Goal: Information Seeking & Learning: Learn about a topic

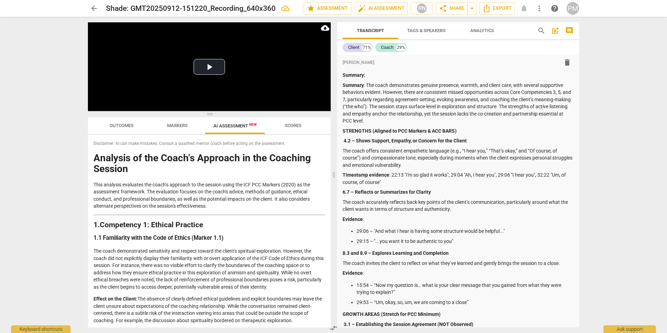
scroll to position [873, 0]
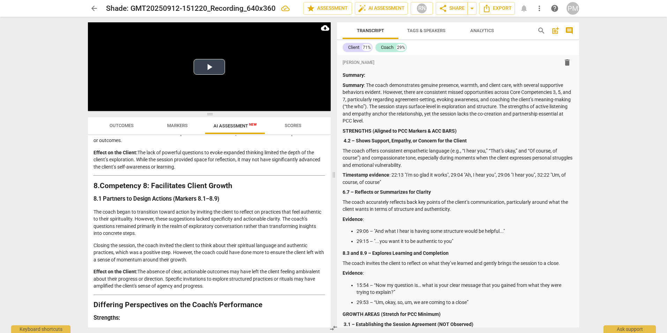
click at [207, 63] on button "Play Video" at bounding box center [209, 67] width 31 height 16
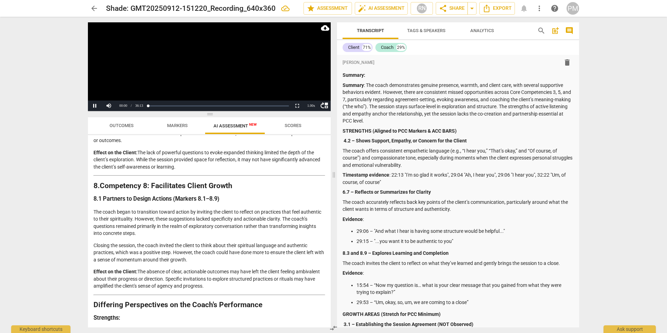
scroll to position [592, 0]
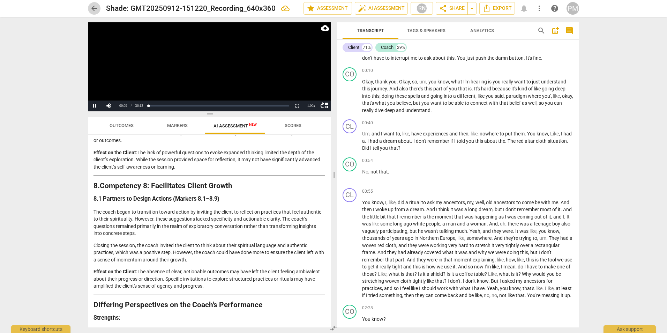
click at [93, 9] on span "arrow_back" at bounding box center [94, 8] width 8 height 8
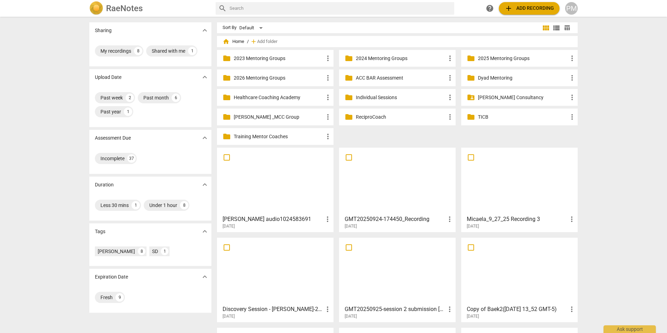
click at [519, 8] on span "add Add recording" at bounding box center [530, 8] width 50 height 8
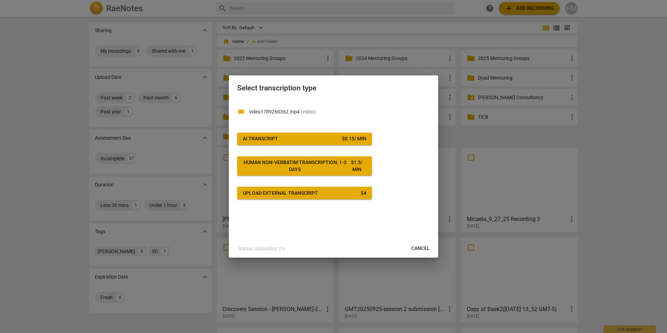
click at [298, 140] on span "AI Transcript $ 0.15 / min" at bounding box center [305, 138] width 124 height 7
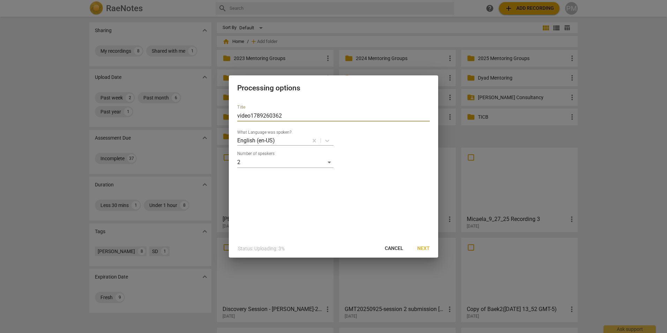
click at [238, 114] on input "video1789260362" at bounding box center [333, 115] width 193 height 11
type input "Shade_video1789260362"
click at [422, 250] on span "Next" at bounding box center [424, 248] width 13 height 7
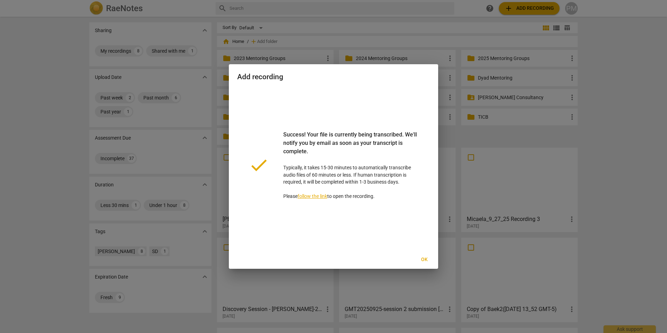
click at [441, 273] on div "Add recording done Success! Your file is currently being transcribed. We'll not…" at bounding box center [333, 166] width 667 height 333
drag, startPoint x: 441, startPoint y: 273, endPoint x: 415, endPoint y: 241, distance: 41.3
click at [427, 258] on span "Ok" at bounding box center [424, 259] width 11 height 7
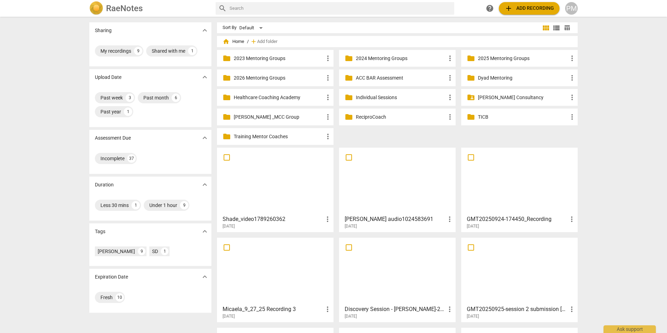
click at [570, 8] on div "PM" at bounding box center [572, 8] width 13 height 13
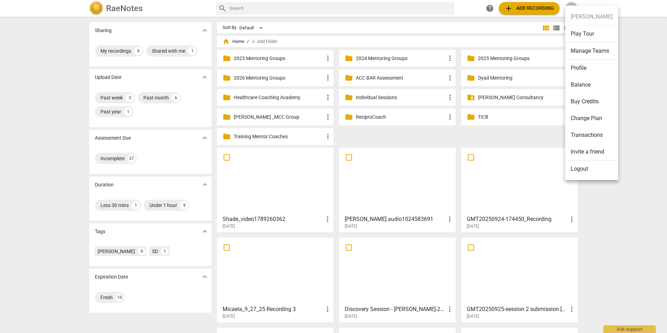
click at [290, 97] on div at bounding box center [333, 166] width 667 height 333
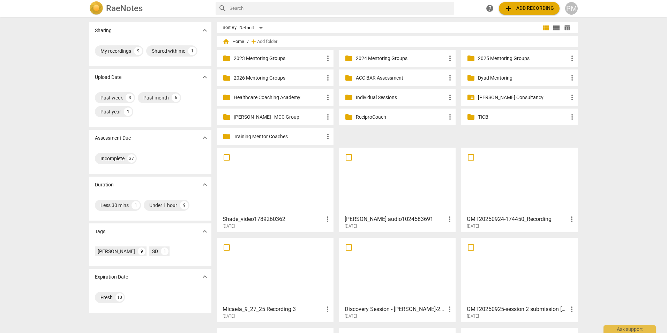
click at [290, 98] on p "Healthcare Coaching Academy" at bounding box center [279, 97] width 90 height 7
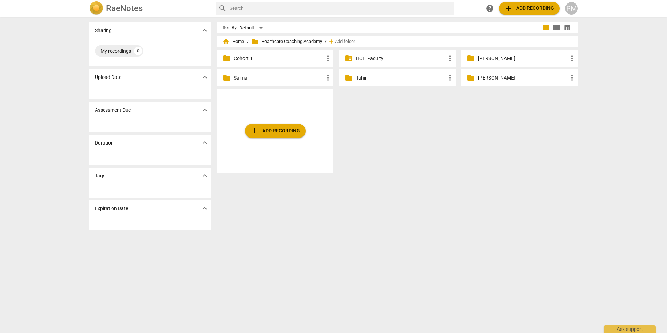
click at [245, 81] on p "Saima" at bounding box center [279, 77] width 90 height 7
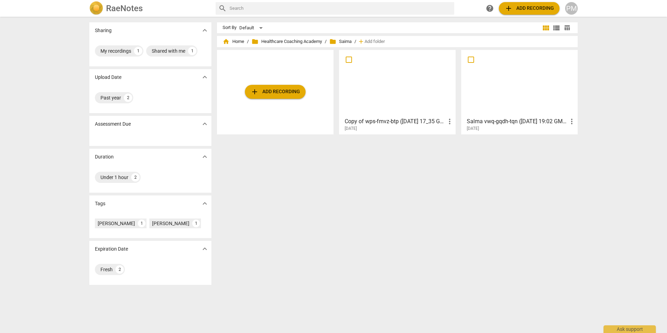
click at [310, 185] on div "Sort By Default view_module view_list table_chart home Home / folder Healthcare…" at bounding box center [400, 174] width 367 height 305
click at [571, 10] on div "PM" at bounding box center [572, 8] width 13 height 13
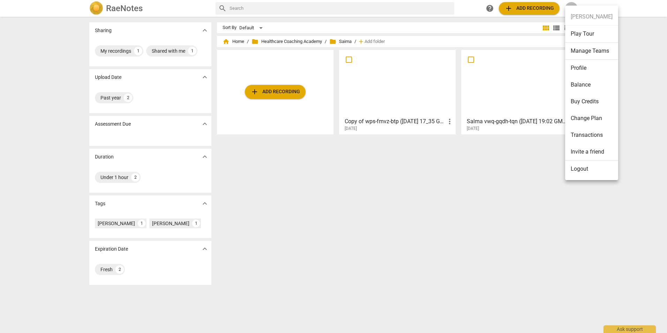
click at [576, 166] on li "Logout" at bounding box center [592, 169] width 53 height 17
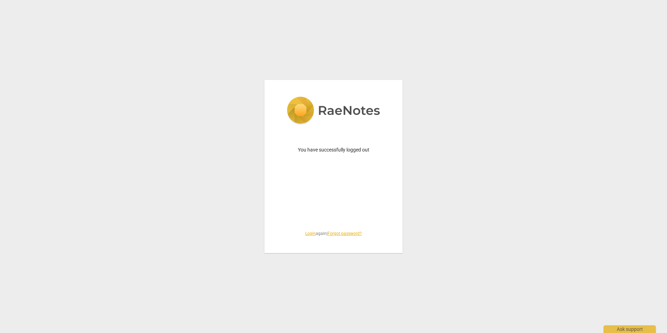
click at [309, 232] on link "Login" at bounding box center [310, 233] width 10 height 5
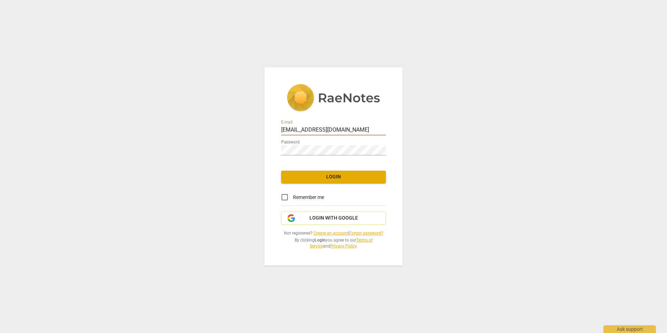
click at [386, 125] on div at bounding box center [386, 125] width 0 height 0
type input "[PERSON_NAME][EMAIL_ADDRESS][PERSON_NAME][DOMAIN_NAME]"
click at [386, 145] on div at bounding box center [386, 145] width 0 height 0
click at [341, 175] on span "Login" at bounding box center [334, 176] width 94 height 7
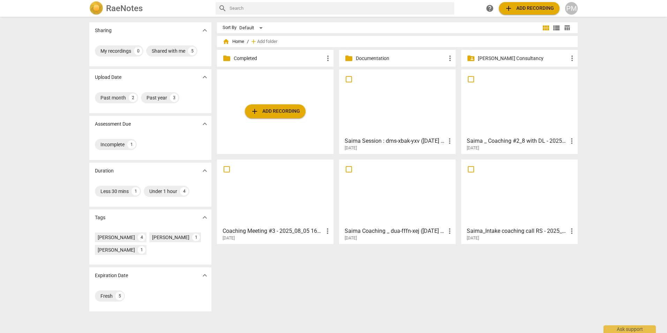
click at [394, 108] on div at bounding box center [398, 103] width 112 height 62
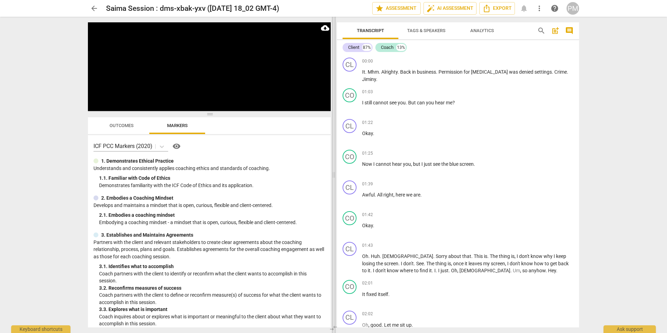
drag, startPoint x: 334, startPoint y: 175, endPoint x: 319, endPoint y: 177, distance: 15.5
click at [332, 175] on span at bounding box center [334, 175] width 4 height 316
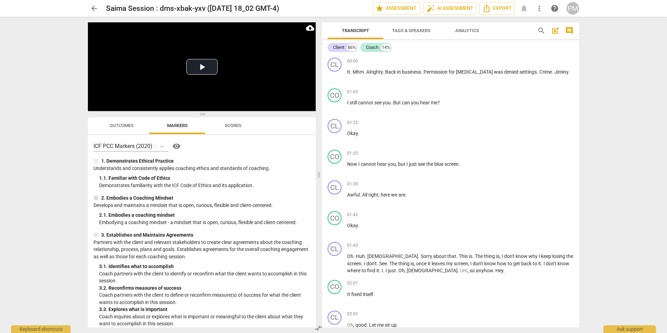
click at [96, 10] on span "arrow_back" at bounding box center [94, 8] width 8 height 8
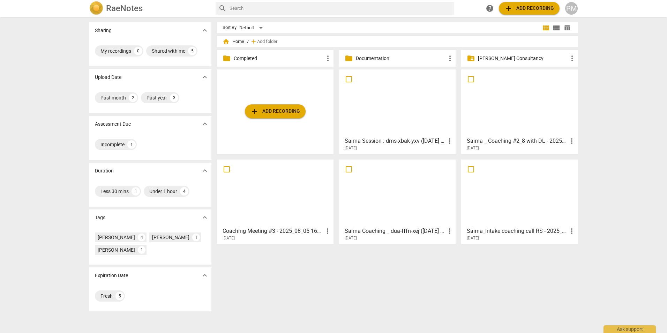
click at [482, 132] on div at bounding box center [520, 103] width 112 height 62
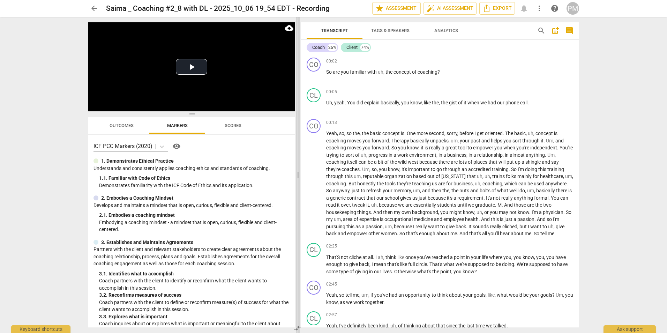
drag, startPoint x: 333, startPoint y: 174, endPoint x: 300, endPoint y: 178, distance: 33.5
click at [296, 177] on span at bounding box center [298, 175] width 4 height 316
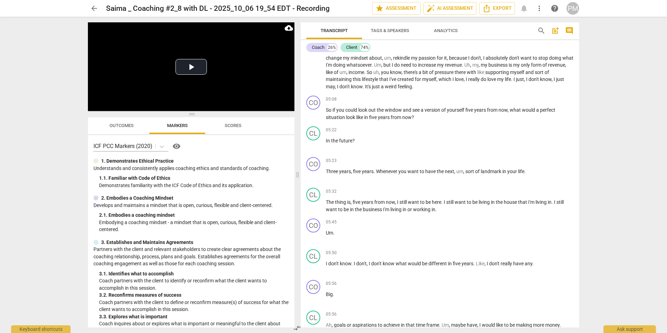
scroll to position [489, 0]
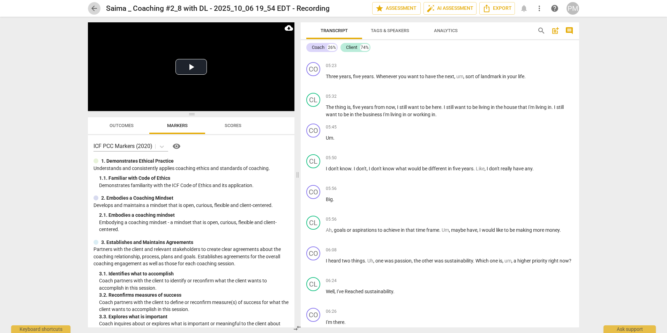
click at [95, 10] on span "arrow_back" at bounding box center [94, 8] width 8 height 8
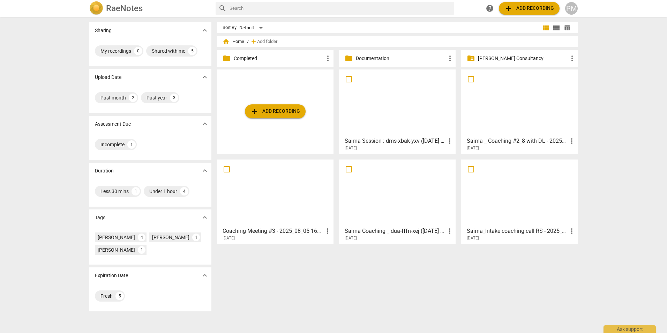
click at [393, 103] on div at bounding box center [398, 103] width 112 height 62
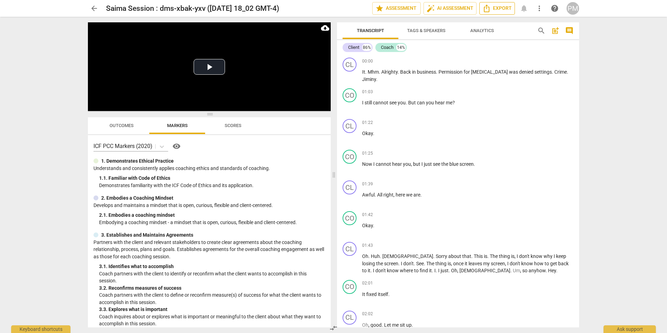
click at [500, 6] on span "Export" at bounding box center [497, 8] width 29 height 8
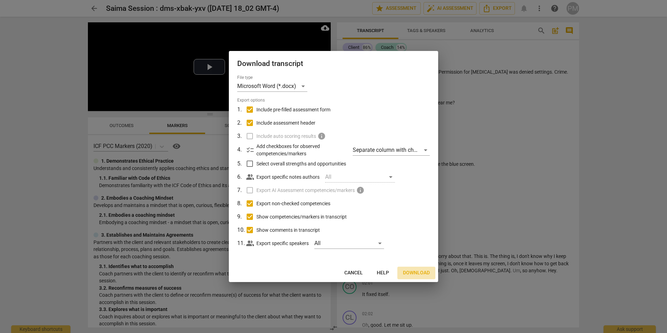
click at [411, 274] on span "Download" at bounding box center [416, 273] width 27 height 7
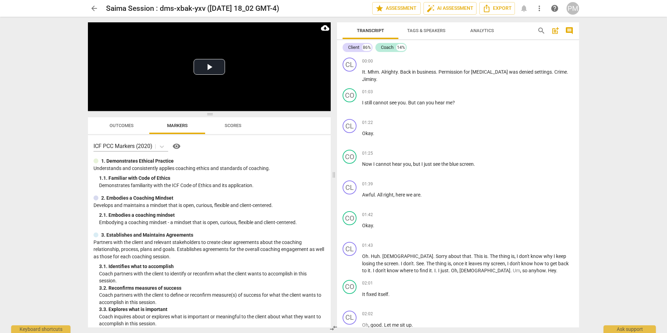
click at [91, 9] on span "arrow_back" at bounding box center [94, 8] width 8 height 8
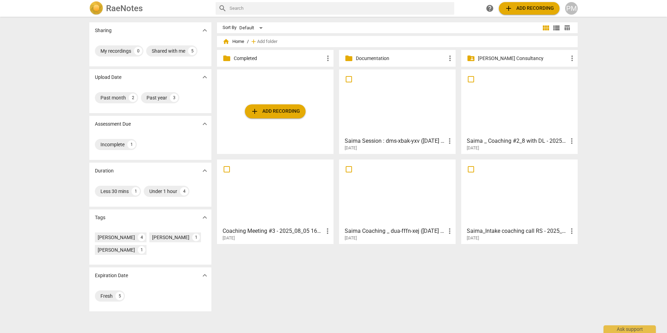
click at [512, 104] on div at bounding box center [520, 103] width 112 height 62
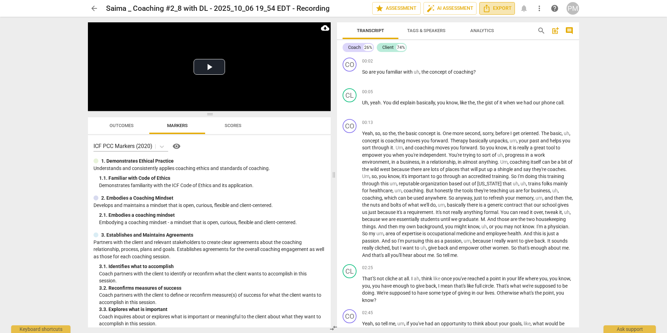
click at [499, 11] on span "Export" at bounding box center [497, 8] width 29 height 8
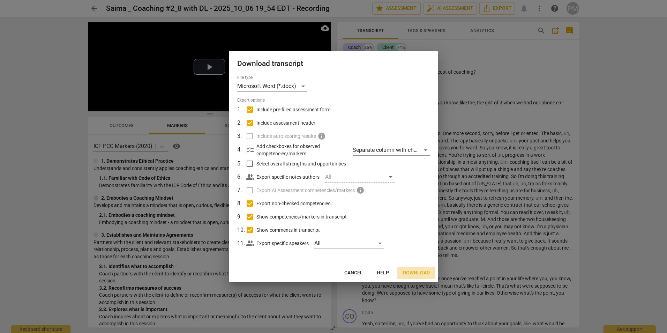
click at [424, 271] on span "Download" at bounding box center [416, 273] width 27 height 7
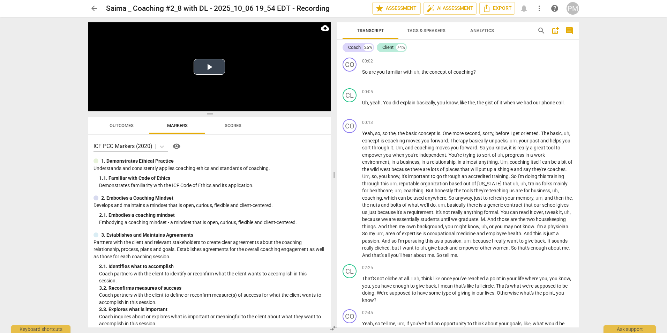
click at [206, 68] on button "Play Video" at bounding box center [209, 67] width 31 height 16
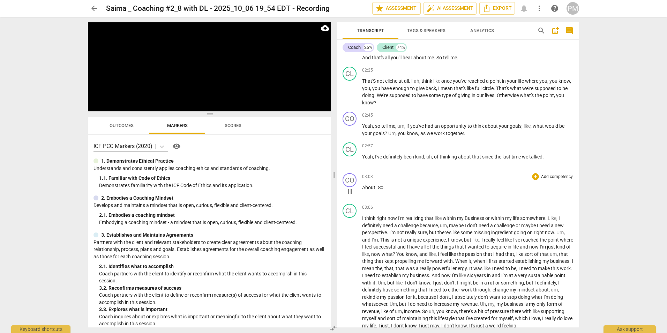
scroll to position [209, 0]
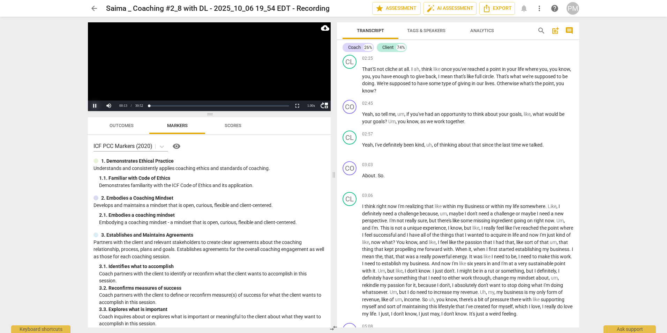
click at [94, 107] on button "Pause" at bounding box center [95, 106] width 14 height 10
click at [95, 108] on button "Play" at bounding box center [95, 106] width 14 height 10
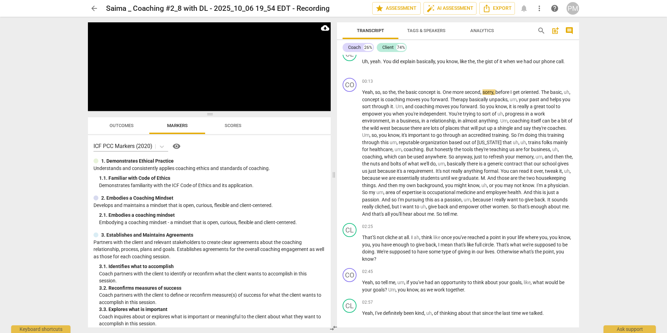
scroll to position [35, 0]
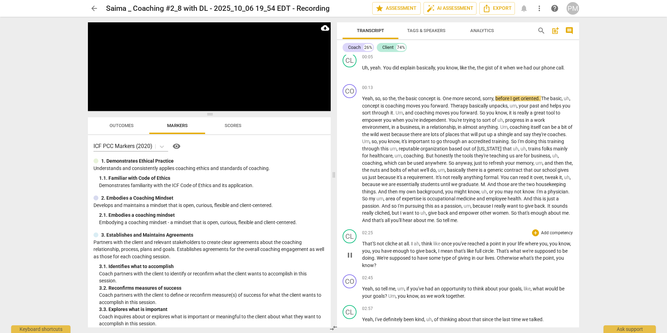
click at [535, 254] on span "supposed" at bounding box center [546, 251] width 22 height 6
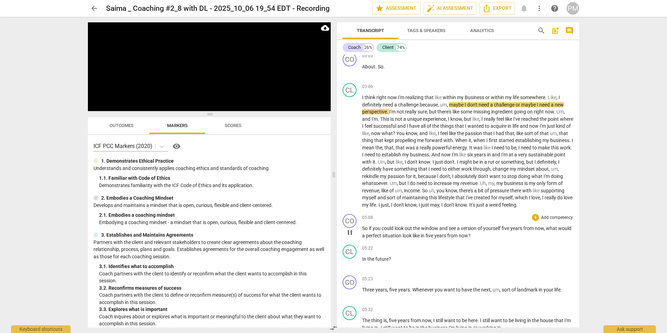
scroll to position [314, 0]
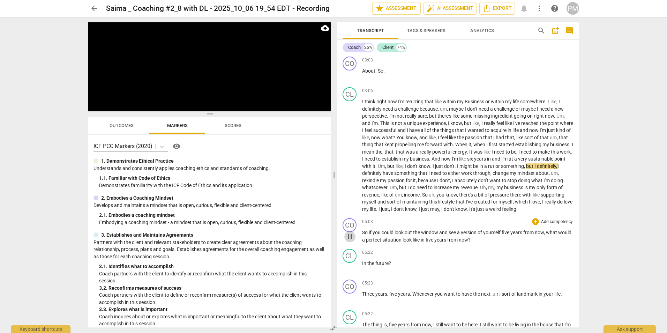
click at [351, 238] on span "pause" at bounding box center [350, 236] width 8 height 8
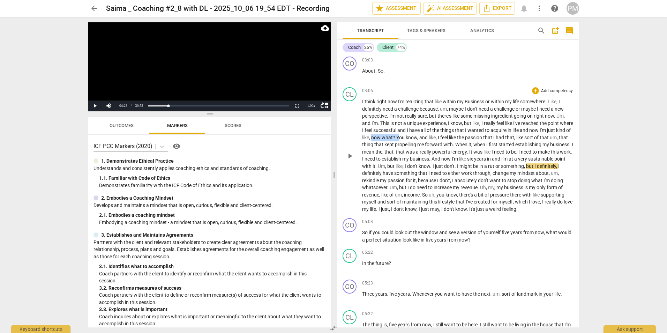
drag, startPoint x: 397, startPoint y: 137, endPoint x: 423, endPoint y: 138, distance: 26.2
click at [423, 138] on p "I think right now I'm realizing that like within my Business or within my life …" at bounding box center [468, 155] width 212 height 115
drag, startPoint x: 480, startPoint y: 158, endPoint x: 527, endPoint y: 159, distance: 47.1
click at [527, 159] on p "I think right now I'm realizing that like within my Business or within my life …" at bounding box center [468, 155] width 212 height 115
drag, startPoint x: 366, startPoint y: 163, endPoint x: 419, endPoint y: 165, distance: 52.4
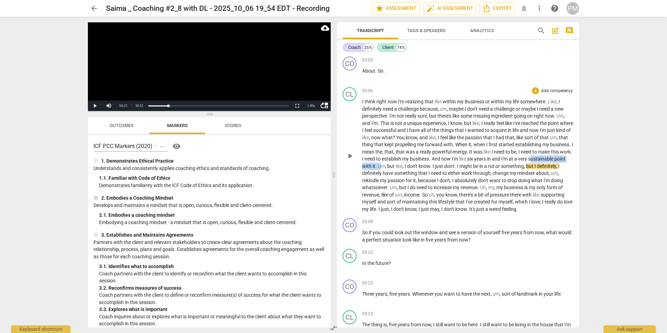
click at [419, 165] on p "I think right now I'm realizing that like within my Business or within my life …" at bounding box center [468, 155] width 212 height 115
click at [389, 205] on p "I think right now I'm realizing that like within my Business or within my life …" at bounding box center [468, 155] width 212 height 115
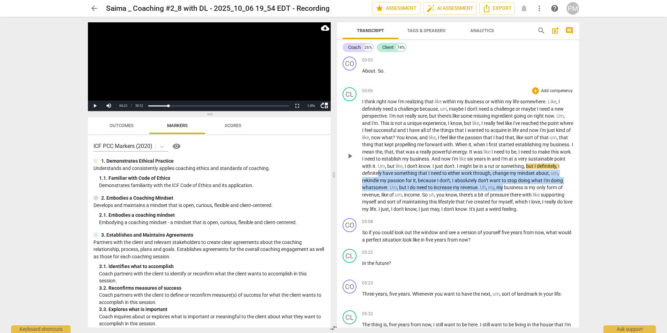
drag, startPoint x: 414, startPoint y: 175, endPoint x: 525, endPoint y: 186, distance: 112.0
click at [525, 186] on p "I think right now I'm realizing that like within my Business or within my life …" at bounding box center [468, 155] width 212 height 115
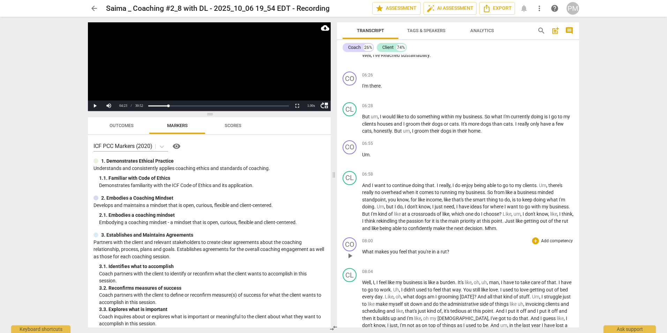
scroll to position [803, 0]
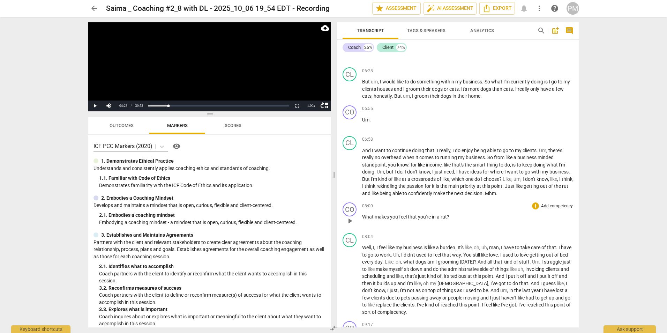
click at [450, 216] on p "What makes you feel that you're in a rut ?" at bounding box center [468, 216] width 212 height 7
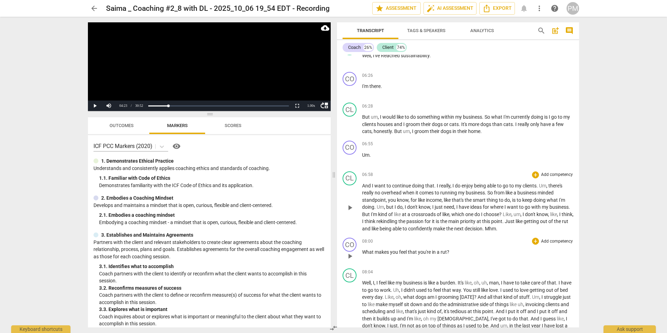
scroll to position [768, 0]
click at [371, 195] on p "And I want to continue doing that . I really , I do enjoy being able to go to m…" at bounding box center [468, 207] width 212 height 50
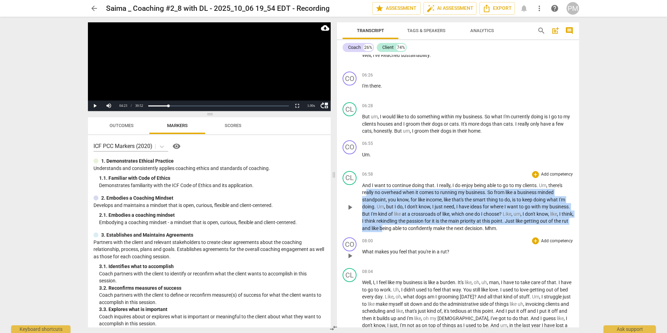
drag, startPoint x: 367, startPoint y: 196, endPoint x: 429, endPoint y: 225, distance: 68.9
click at [429, 225] on p "And I want to continue doing that . I really , I do enjoy being able to go to m…" at bounding box center [468, 207] width 212 height 50
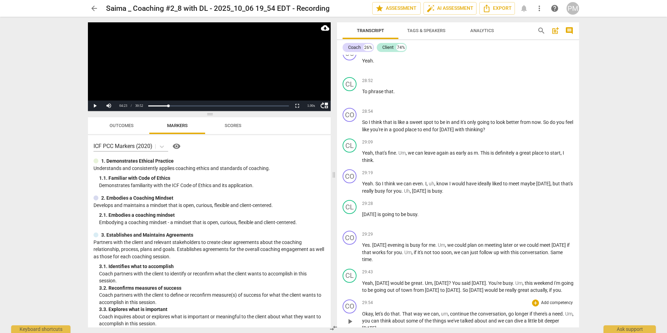
scroll to position [2718, 0]
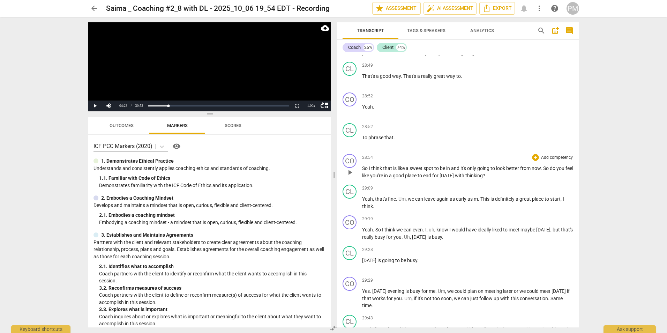
click at [374, 171] on span "think" at bounding box center [377, 168] width 12 height 6
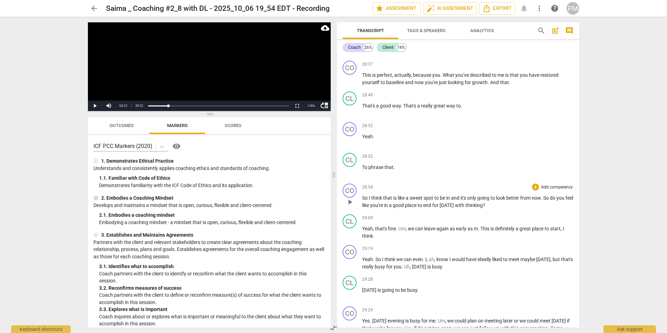
scroll to position [2648, 0]
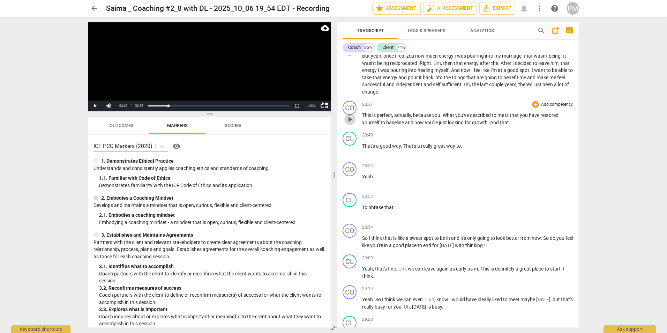
click at [351, 124] on span "play_arrow" at bounding box center [350, 119] width 8 height 8
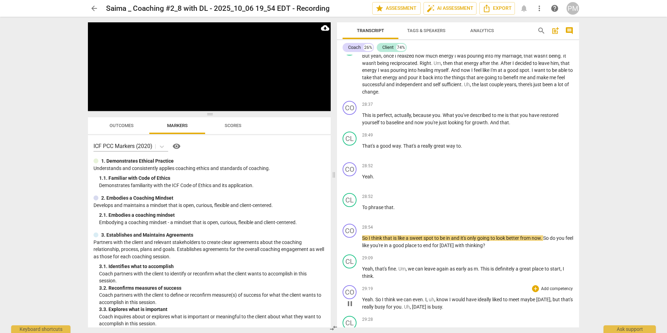
scroll to position [2753, 0]
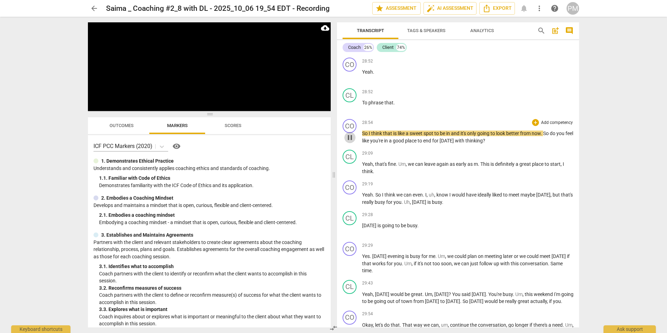
click at [350, 142] on span "pause" at bounding box center [350, 137] width 8 height 8
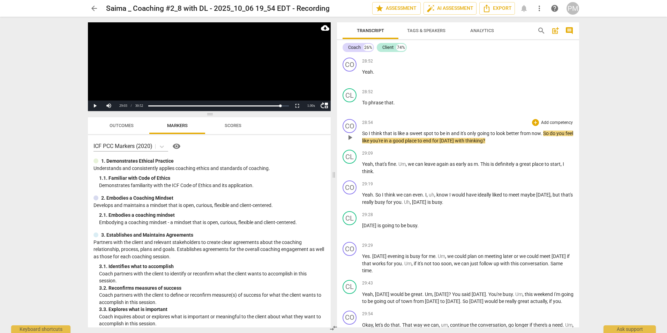
click at [389, 143] on span "in" at bounding box center [386, 141] width 5 height 6
click at [391, 157] on div "29:09 + Add competency keyboard_arrow_right" at bounding box center [468, 153] width 212 height 7
click at [387, 206] on p "Yeah . So I think we can even . I , uh , know I would have ideally liked to mee…" at bounding box center [468, 198] width 212 height 14
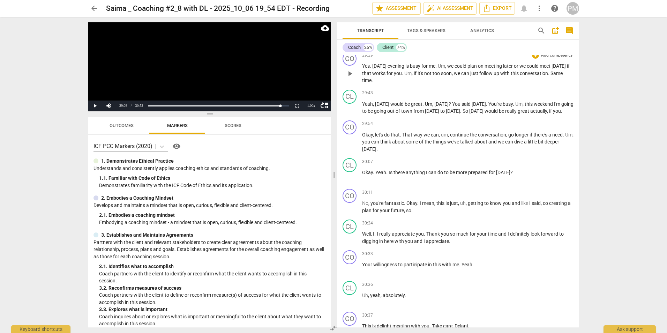
scroll to position [2962, 0]
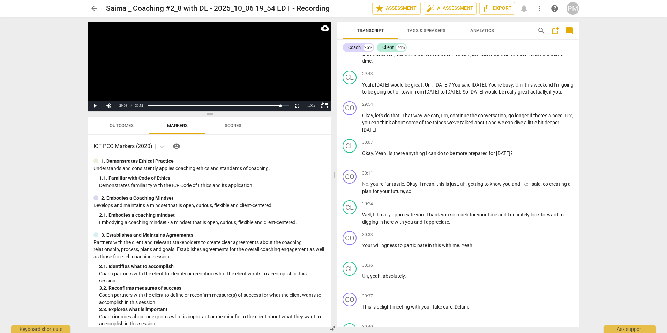
click at [94, 7] on span "arrow_back" at bounding box center [94, 8] width 8 height 8
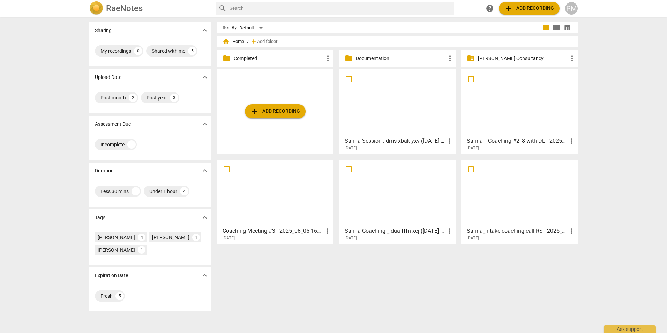
click at [401, 198] on div at bounding box center [398, 193] width 112 height 62
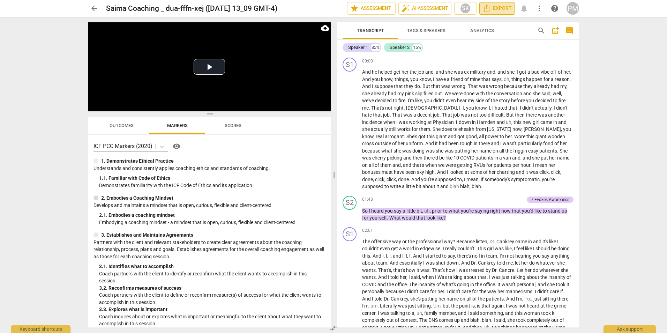
click at [501, 6] on span "Export" at bounding box center [497, 8] width 29 height 8
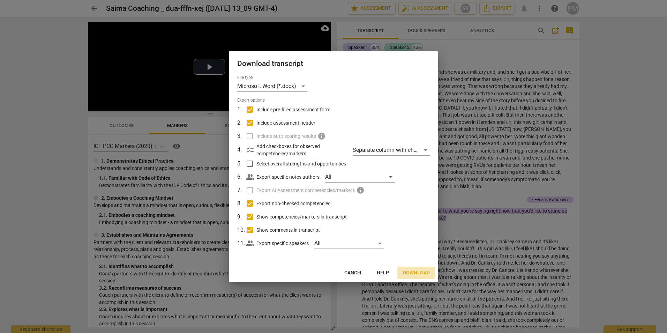
click at [417, 271] on span "Download" at bounding box center [416, 273] width 27 height 7
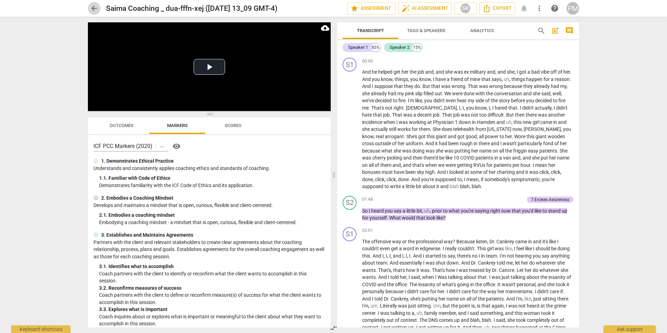
click at [94, 8] on span "arrow_back" at bounding box center [94, 8] width 8 height 8
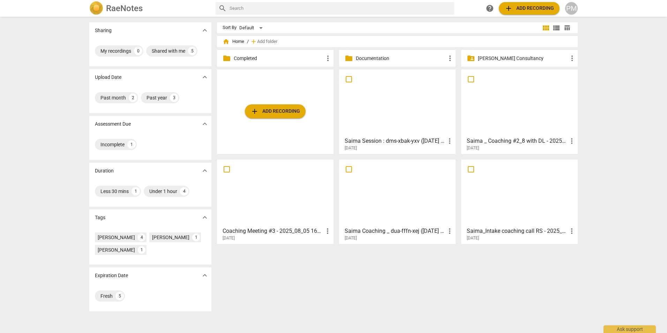
click at [403, 141] on h3 "Saima Session : dms-xbak-yxv ([DATE] 18_02 GMT-4)" at bounding box center [395, 141] width 101 height 8
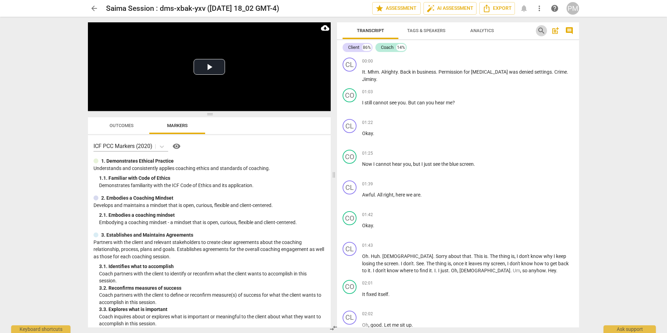
click at [540, 30] on span "search" at bounding box center [542, 31] width 8 height 8
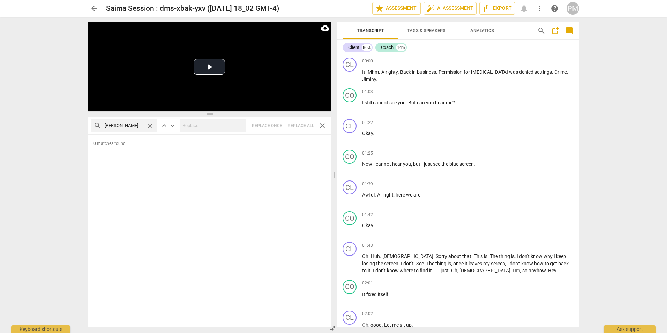
type input "[PERSON_NAME]"
click at [322, 125] on span "close" at bounding box center [322, 125] width 8 height 8
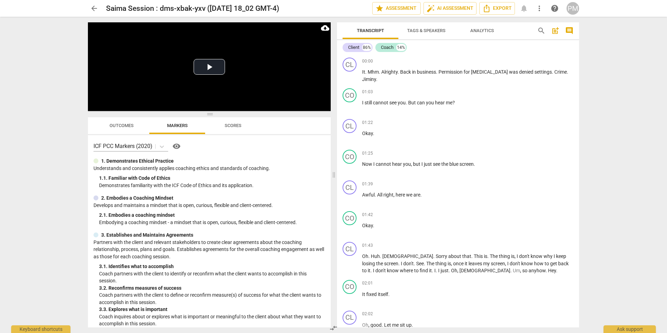
click at [93, 9] on span "arrow_back" at bounding box center [94, 8] width 8 height 8
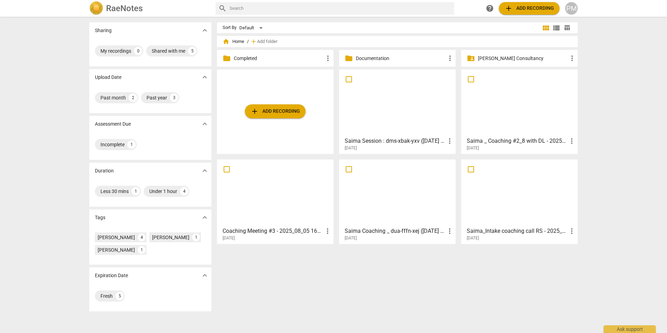
click at [494, 141] on h3 "Saima _ Coaching #2_8 with DL - 2025_10_06 19_54 EDT - Recording" at bounding box center [517, 141] width 101 height 8
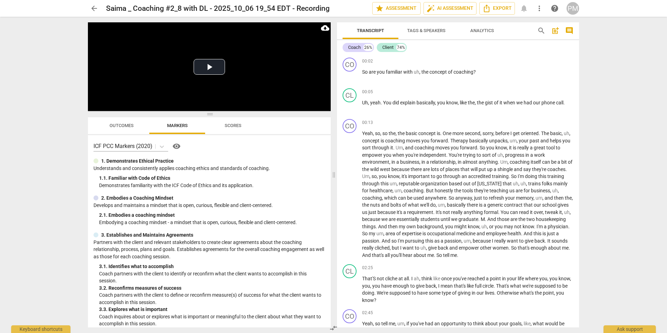
click at [540, 30] on span "search" at bounding box center [542, 31] width 8 height 8
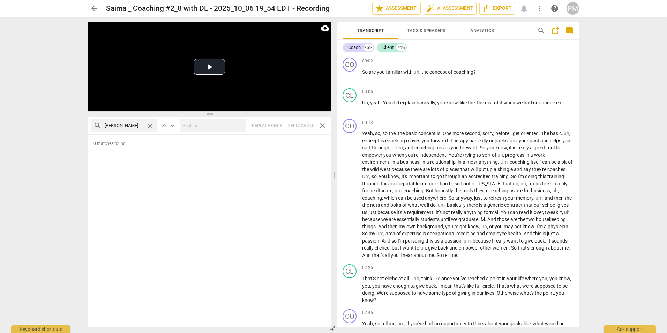
type input "[PERSON_NAME]"
click at [94, 7] on span "arrow_back" at bounding box center [94, 8] width 8 height 8
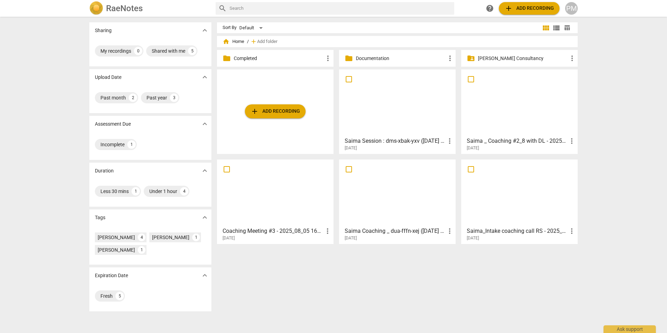
click at [359, 302] on div "Sort By Default view_module view_list table_chart home Home / add Add folder fo…" at bounding box center [400, 174] width 367 height 305
click at [381, 140] on h3 "Saima Session : dms-xbak-yxv ([DATE] 18_02 GMT-4)" at bounding box center [395, 141] width 101 height 8
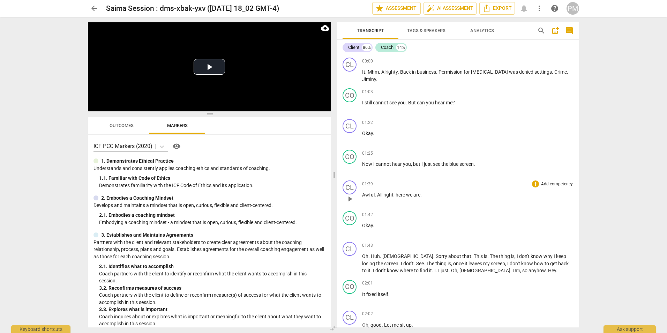
drag, startPoint x: 334, startPoint y: 179, endPoint x: 307, endPoint y: 180, distance: 27.2
click at [332, 180] on span at bounding box center [334, 175] width 4 height 316
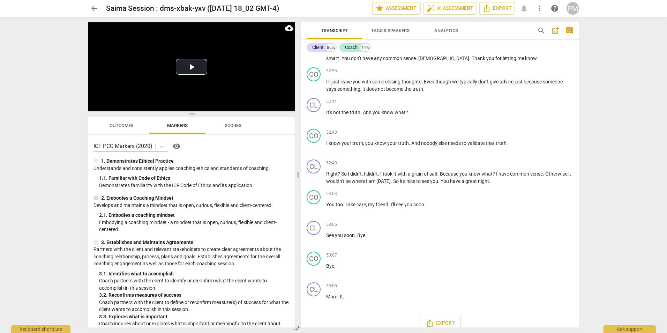
scroll to position [5455, 0]
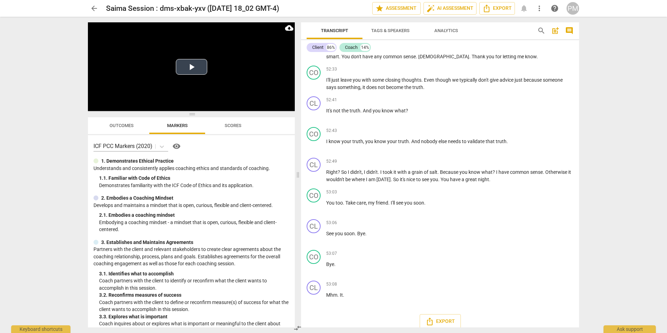
click at [190, 72] on button "Play Video" at bounding box center [191, 67] width 31 height 16
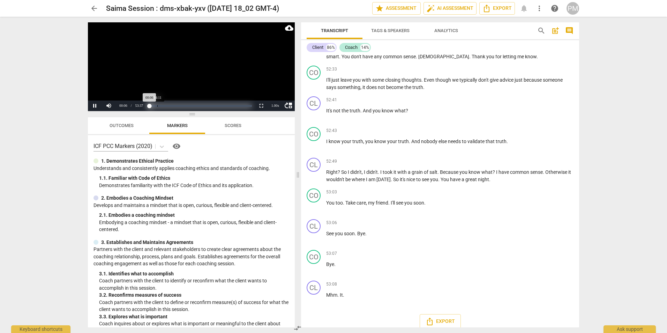
click at [157, 106] on div "Loaded : 0% Progress : 0.20%" at bounding box center [200, 106] width 103 height 2
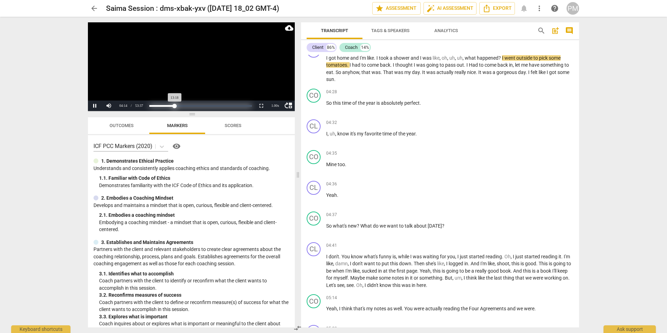
click at [175, 106] on div "Loaded : 0% Progress : 24.83%" at bounding box center [200, 106] width 103 height 2
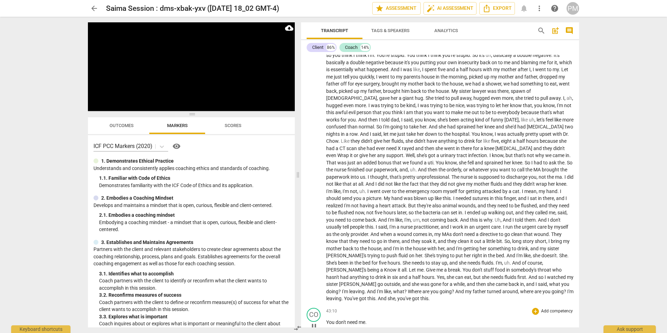
scroll to position [2020, 0]
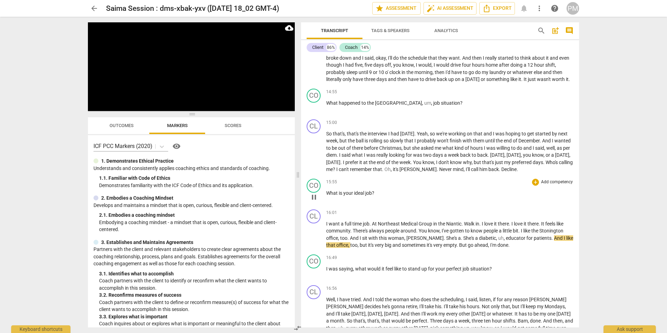
click at [552, 204] on div "15:55 + Add competency keyboard_arrow_right What is your ideal job ?" at bounding box center [450, 191] width 248 height 25
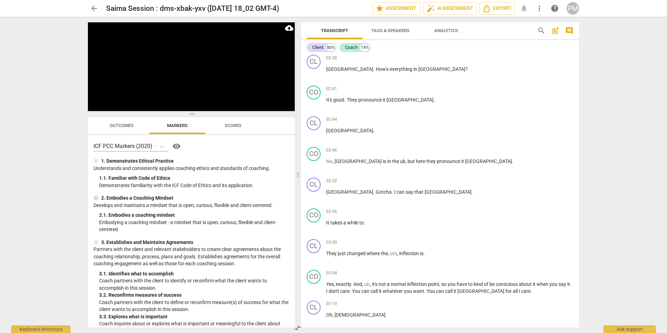
scroll to position [344, 0]
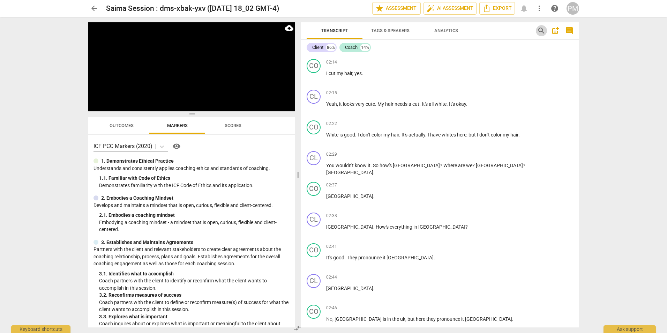
click at [541, 30] on span "search" at bounding box center [542, 31] width 8 height 8
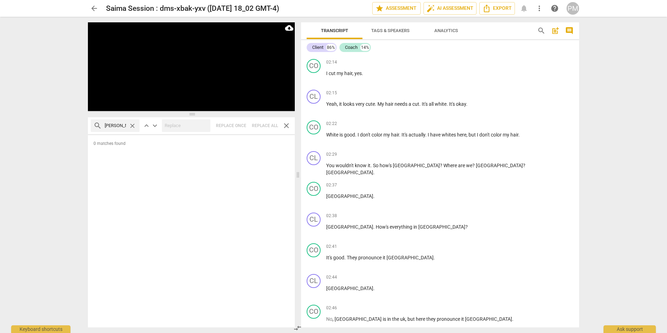
type input "[PERSON_NAME]"
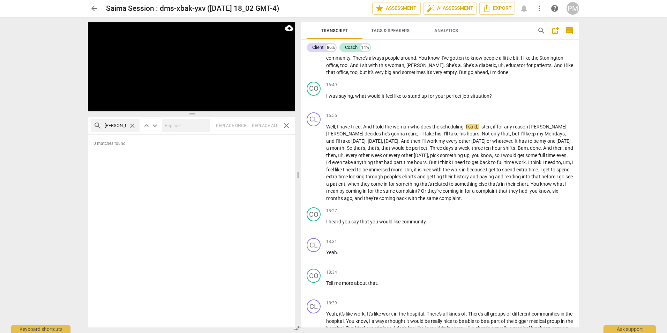
scroll to position [2237, 0]
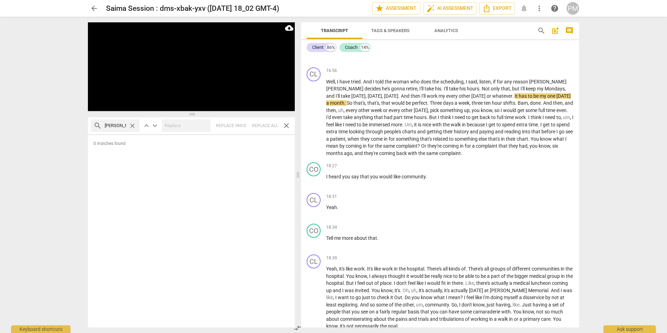
click at [132, 126] on span "close" at bounding box center [132, 125] width 7 height 7
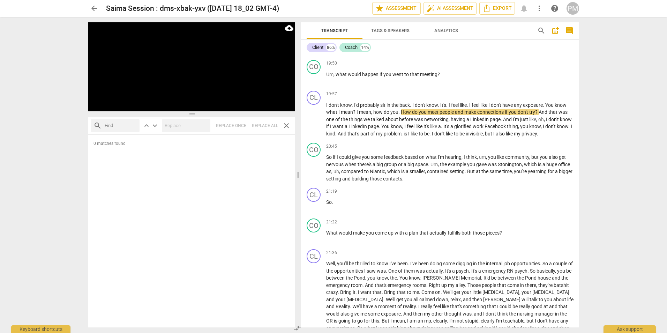
click at [632, 135] on div "arrow_back Saima Session : dms-xbak-yxv ([DATE] 18_02 GMT-4) edit star Assessme…" at bounding box center [333, 166] width 667 height 333
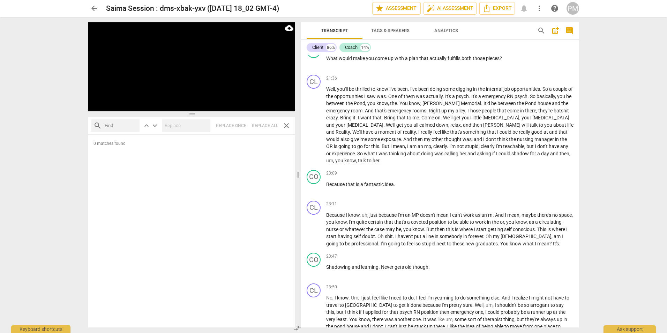
scroll to position [2589, 0]
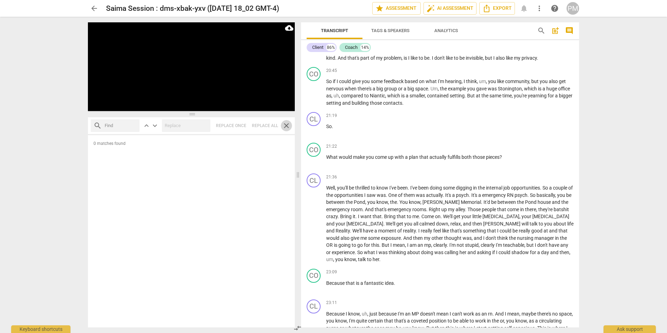
click at [288, 126] on span "close" at bounding box center [286, 125] width 8 height 8
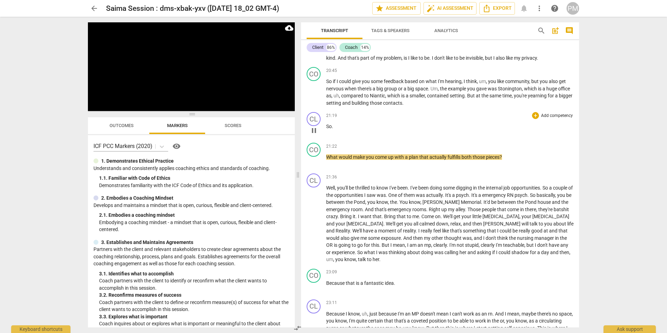
click at [332, 129] on span "." at bounding box center [332, 127] width 1 height 6
click at [327, 160] on span "What" at bounding box center [332, 157] width 13 height 6
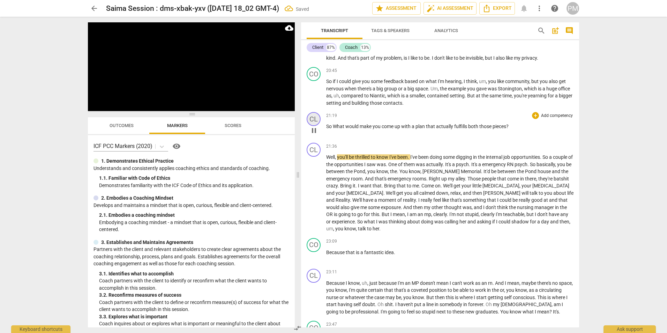
click at [316, 126] on div "CL" at bounding box center [314, 119] width 14 height 14
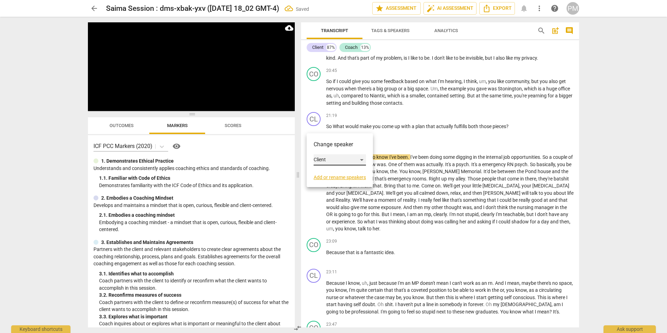
click at [328, 162] on div "Client" at bounding box center [340, 159] width 52 height 11
click at [327, 173] on li "Coach" at bounding box center [340, 173] width 53 height 13
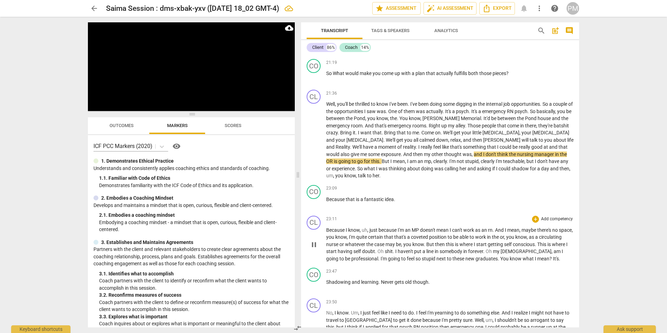
scroll to position [2658, 0]
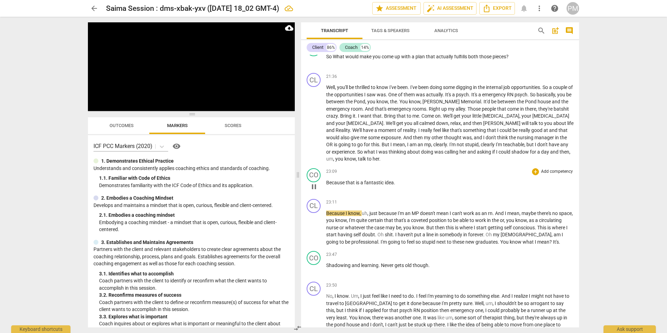
click at [346, 185] on span "Because" at bounding box center [336, 183] width 20 height 6
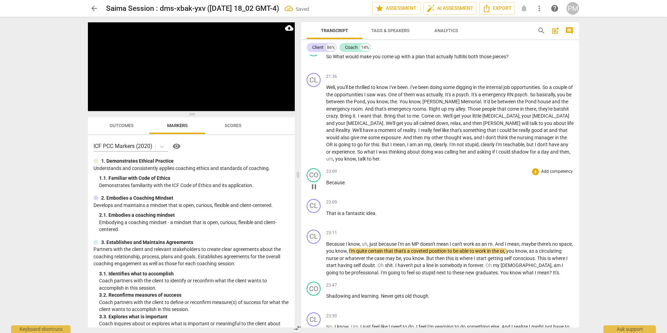
click at [327, 185] on span "Because" at bounding box center [335, 183] width 19 height 6
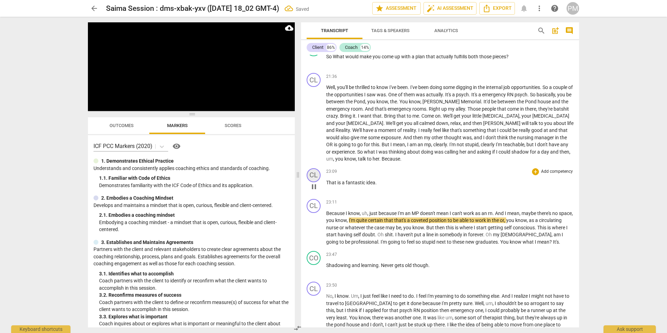
click at [315, 182] on div "CL" at bounding box center [314, 175] width 14 height 14
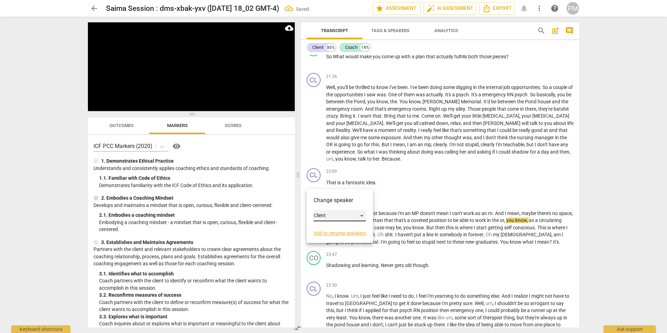
click at [327, 216] on div "Client" at bounding box center [340, 215] width 52 height 11
click at [330, 227] on li "Coach" at bounding box center [340, 228] width 53 height 13
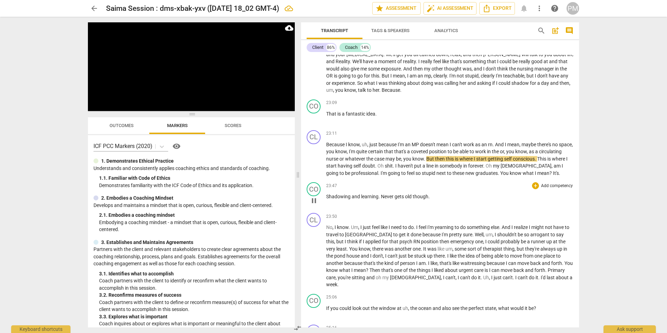
scroll to position [2728, 0]
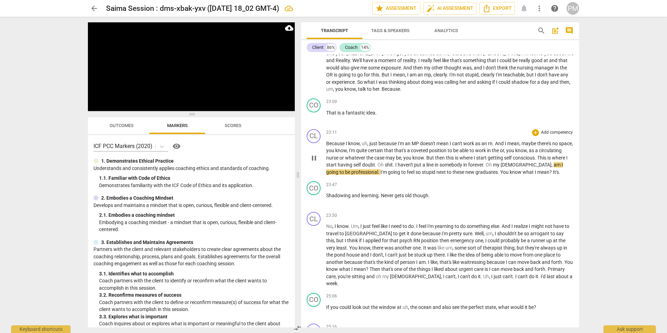
click at [396, 168] on span "." at bounding box center [394, 165] width 2 height 6
click at [369, 209] on div "CO play_arrow pause 23:47 + Add competency keyboard_arrow_right Shadowing and l…" at bounding box center [440, 193] width 278 height 31
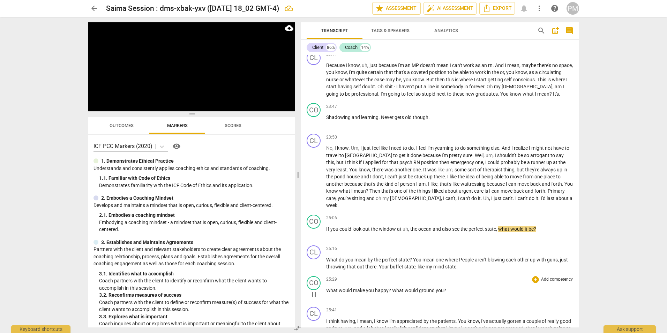
scroll to position [2833, 0]
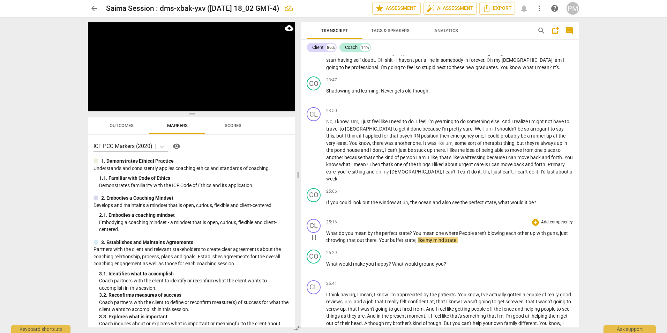
click at [379, 239] on span "Your" at bounding box center [384, 240] width 11 height 6
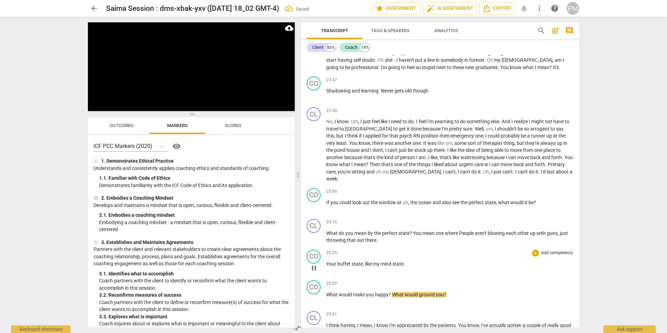
click at [340, 261] on span "buffet" at bounding box center [345, 264] width 14 height 6
click at [343, 264] on span "buffet" at bounding box center [345, 264] width 14 height 6
drag, startPoint x: 338, startPoint y: 264, endPoint x: 350, endPoint y: 264, distance: 12.6
click at [350, 264] on span "buffet" at bounding box center [345, 264] width 14 height 6
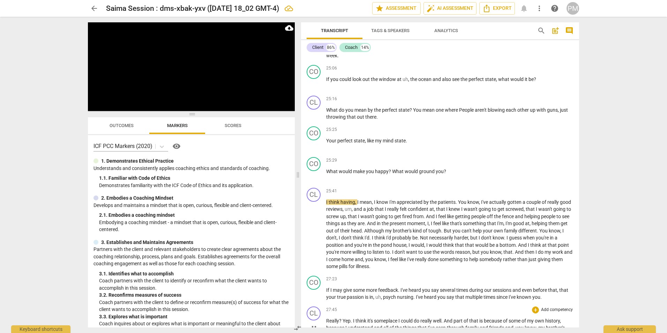
scroll to position [2973, 0]
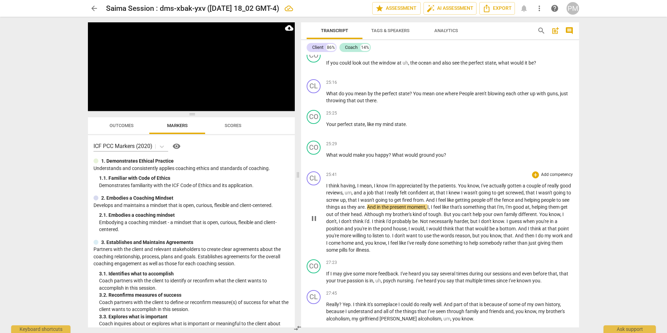
click at [407, 209] on span "present" at bounding box center [398, 207] width 17 height 6
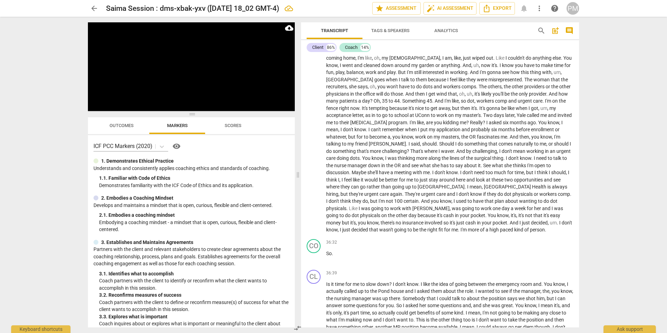
scroll to position [3811, 0]
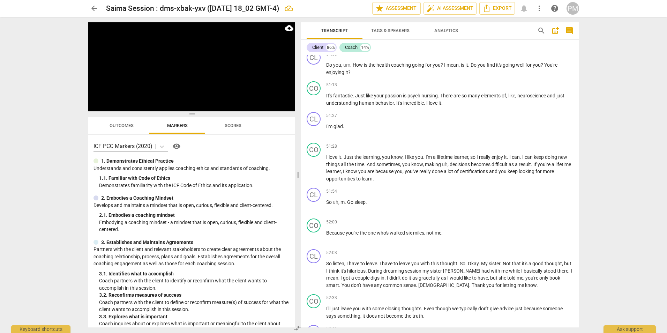
scroll to position [5455, 0]
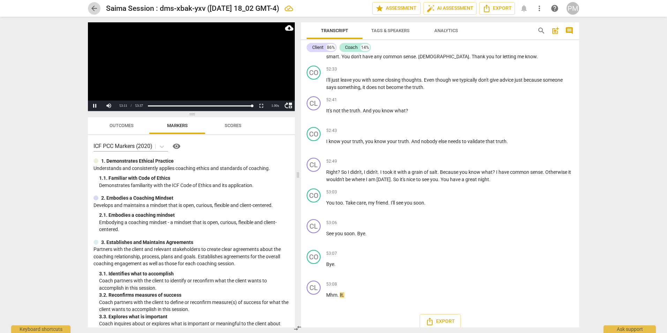
click at [90, 6] on span "arrow_back" at bounding box center [94, 8] width 13 height 8
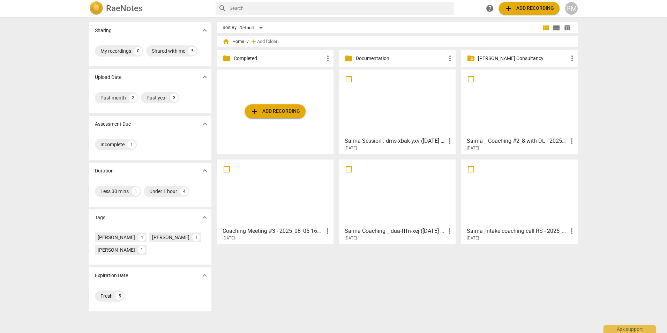
click at [518, 112] on div at bounding box center [520, 103] width 112 height 62
